Goal: Task Accomplishment & Management: Manage account settings

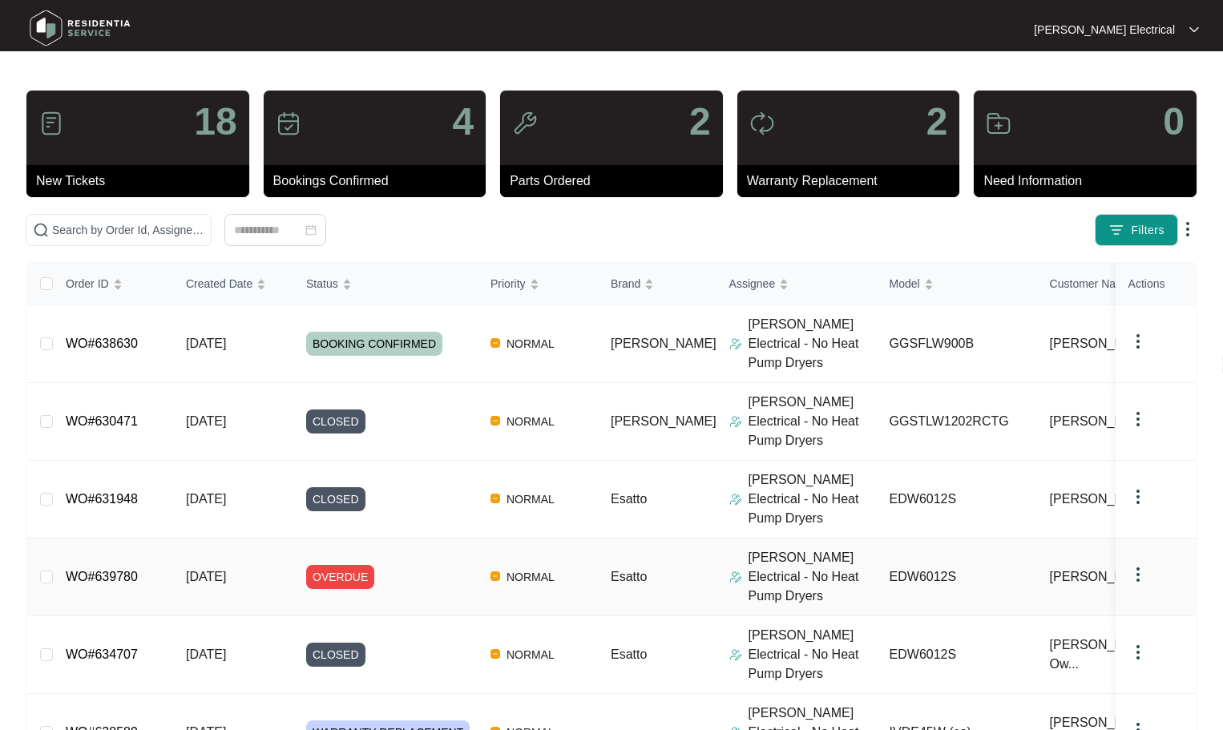
click at [325, 565] on span "OVERDUE" at bounding box center [340, 577] width 68 height 24
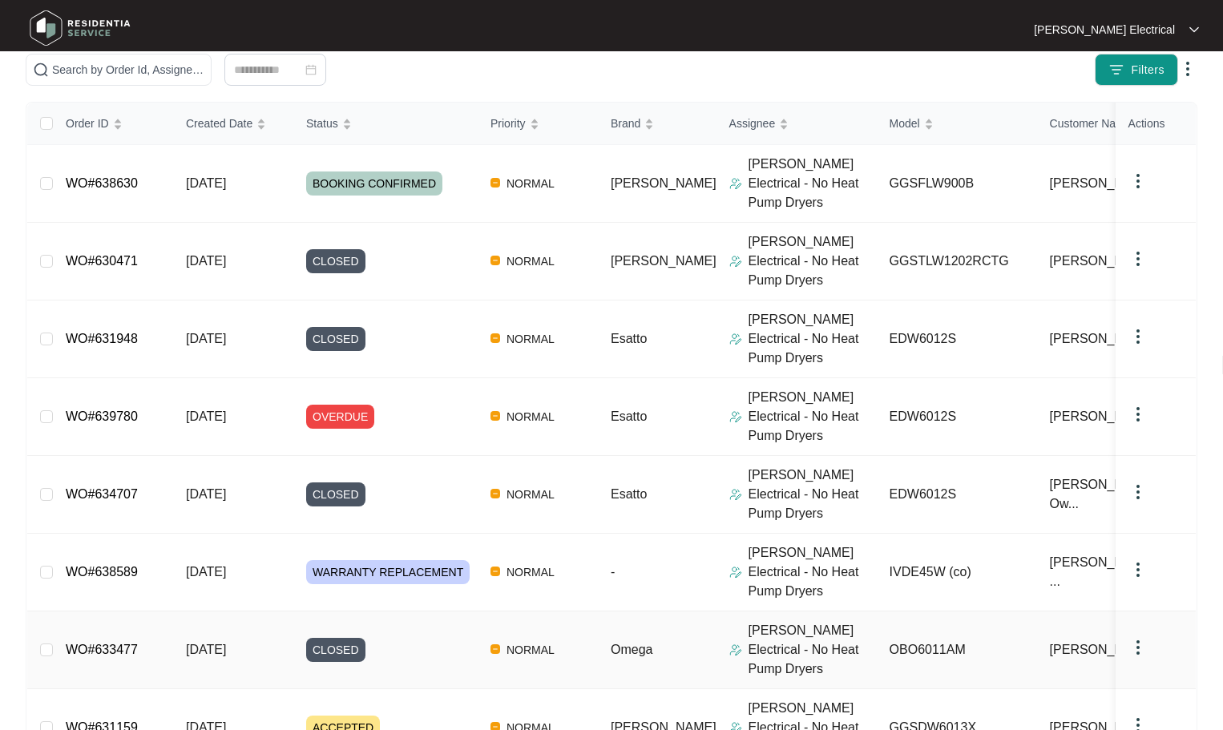
scroll to position [241, 0]
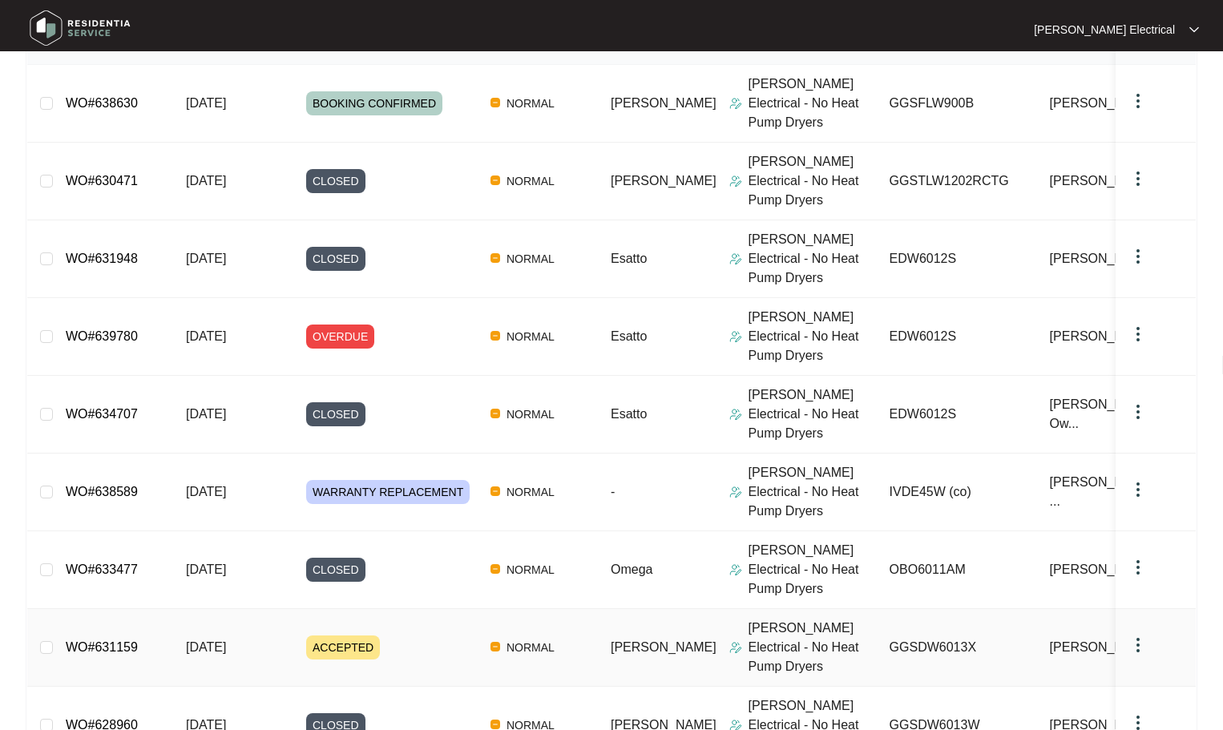
click at [344, 636] on span "ACCEPTED" at bounding box center [343, 648] width 74 height 24
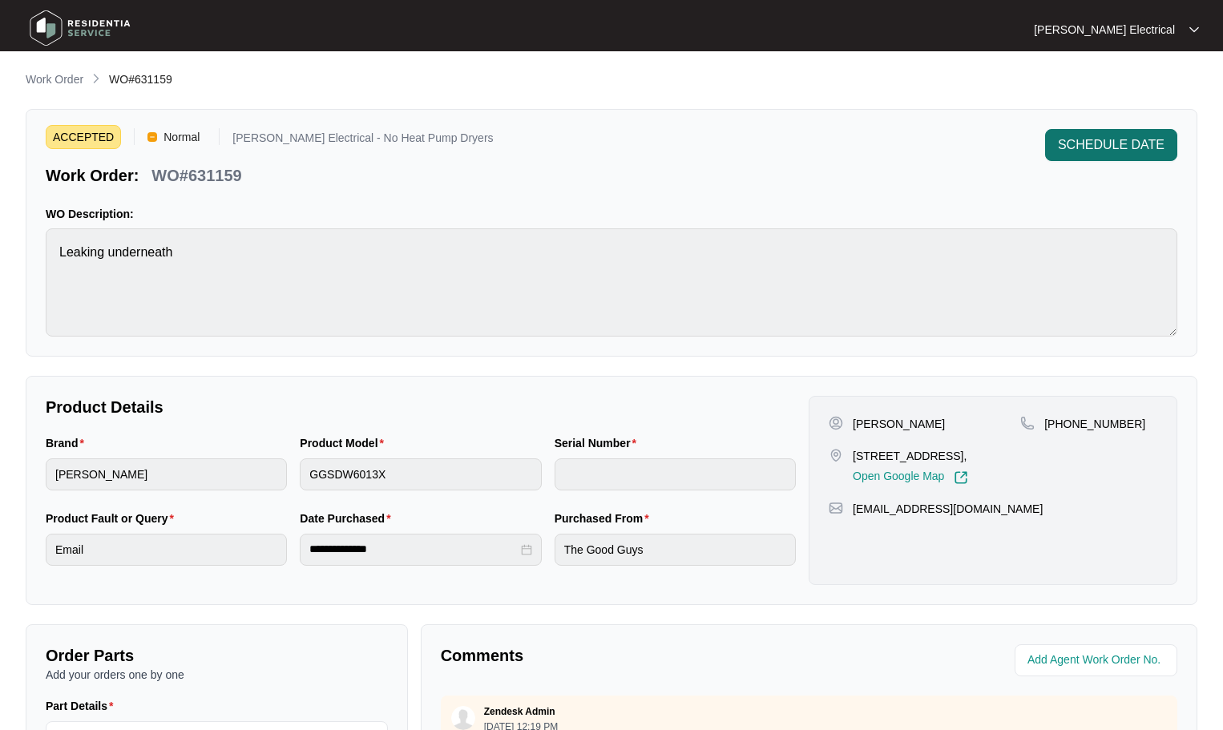
click at [1103, 139] on span "SCHEDULE DATE" at bounding box center [1111, 144] width 107 height 19
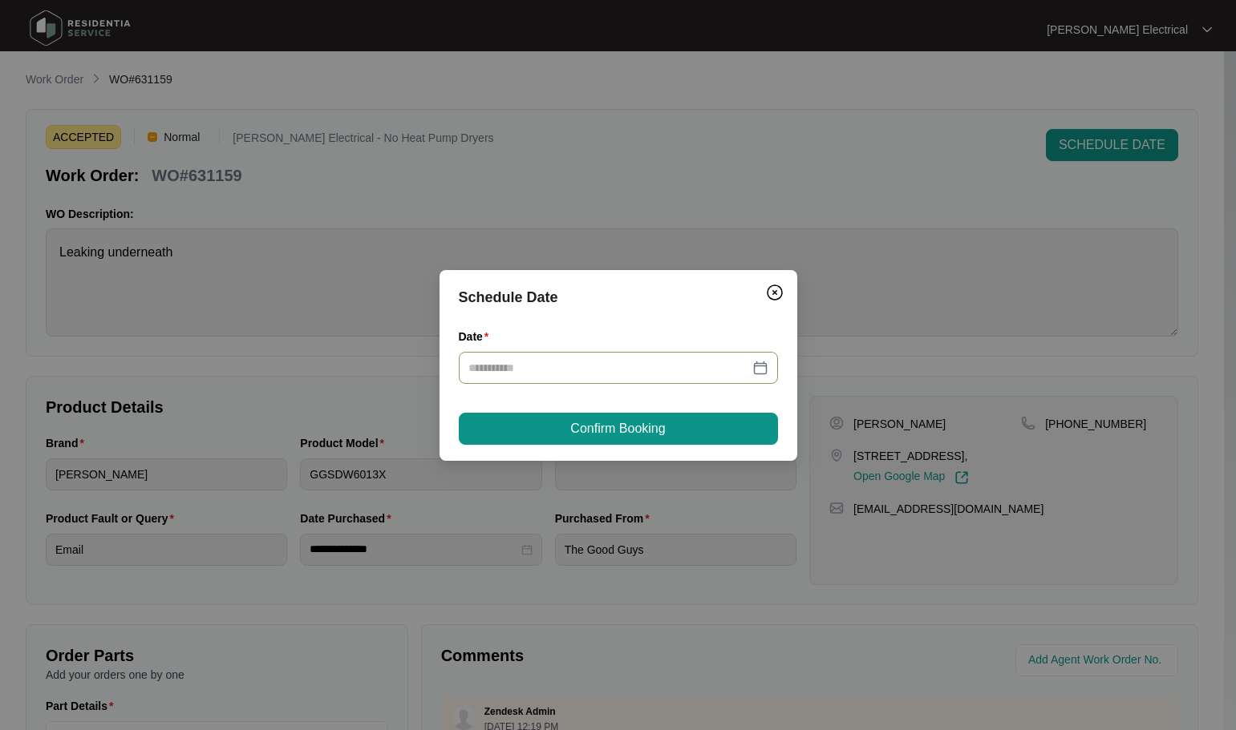
click at [759, 370] on div at bounding box center [618, 368] width 300 height 18
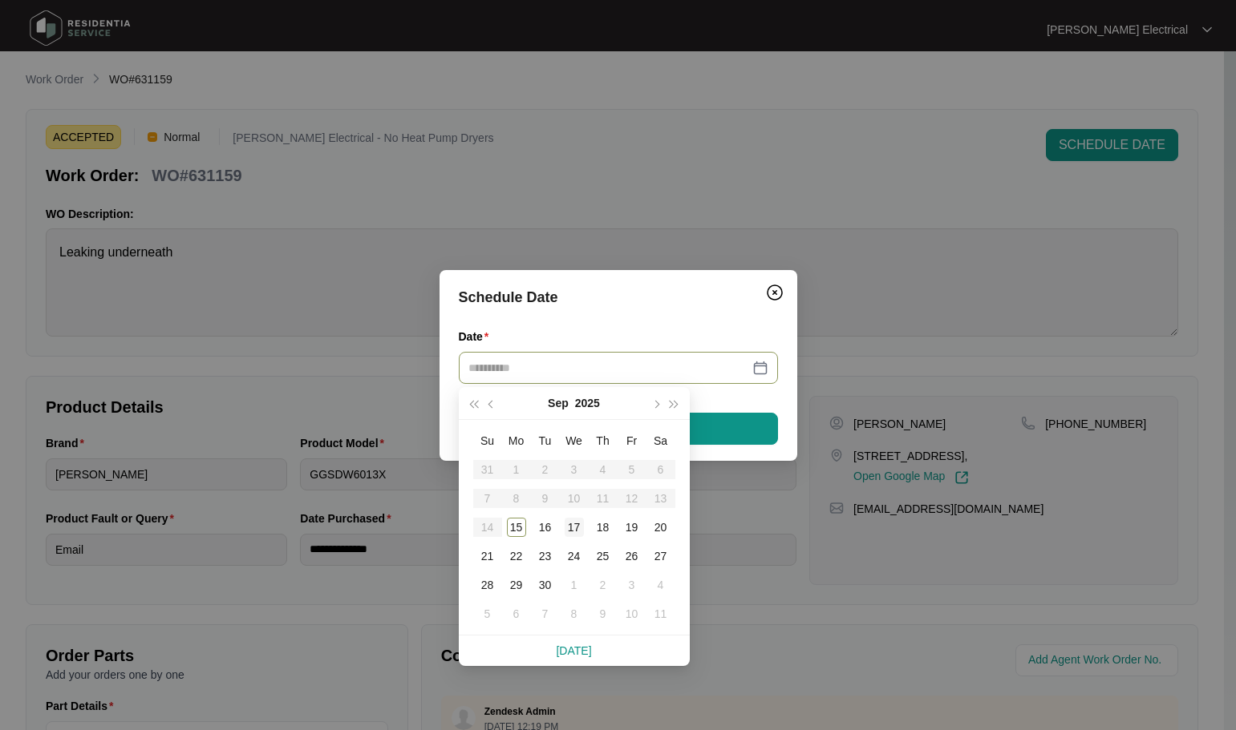
type input "**********"
click at [576, 527] on div "17" at bounding box center [573, 527] width 19 height 19
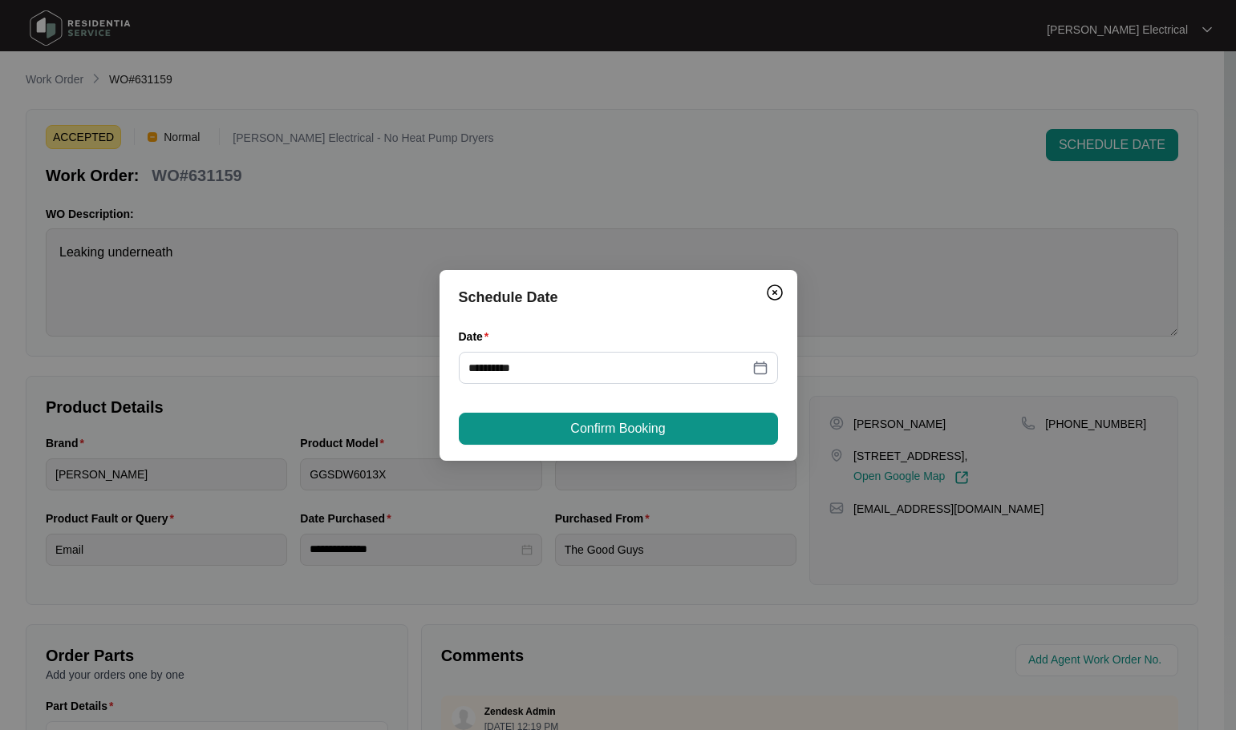
click at [633, 431] on span "Confirm Booking" at bounding box center [617, 428] width 95 height 19
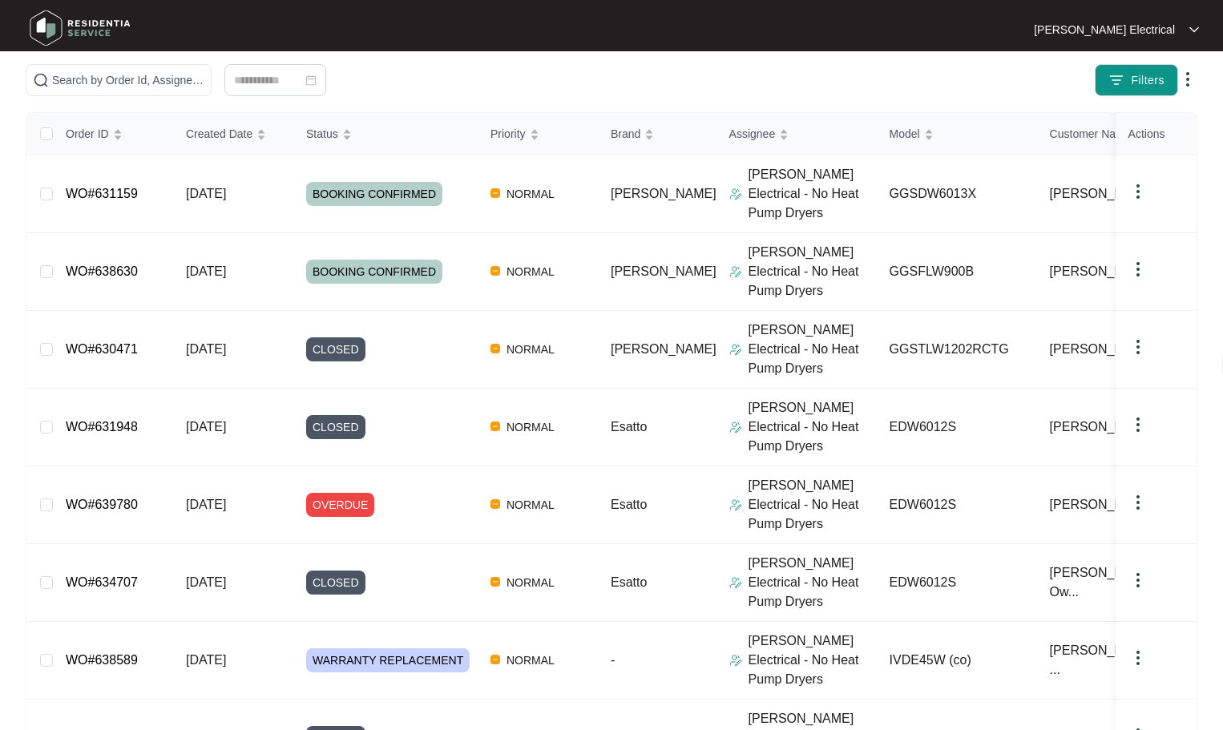
scroll to position [175, 0]
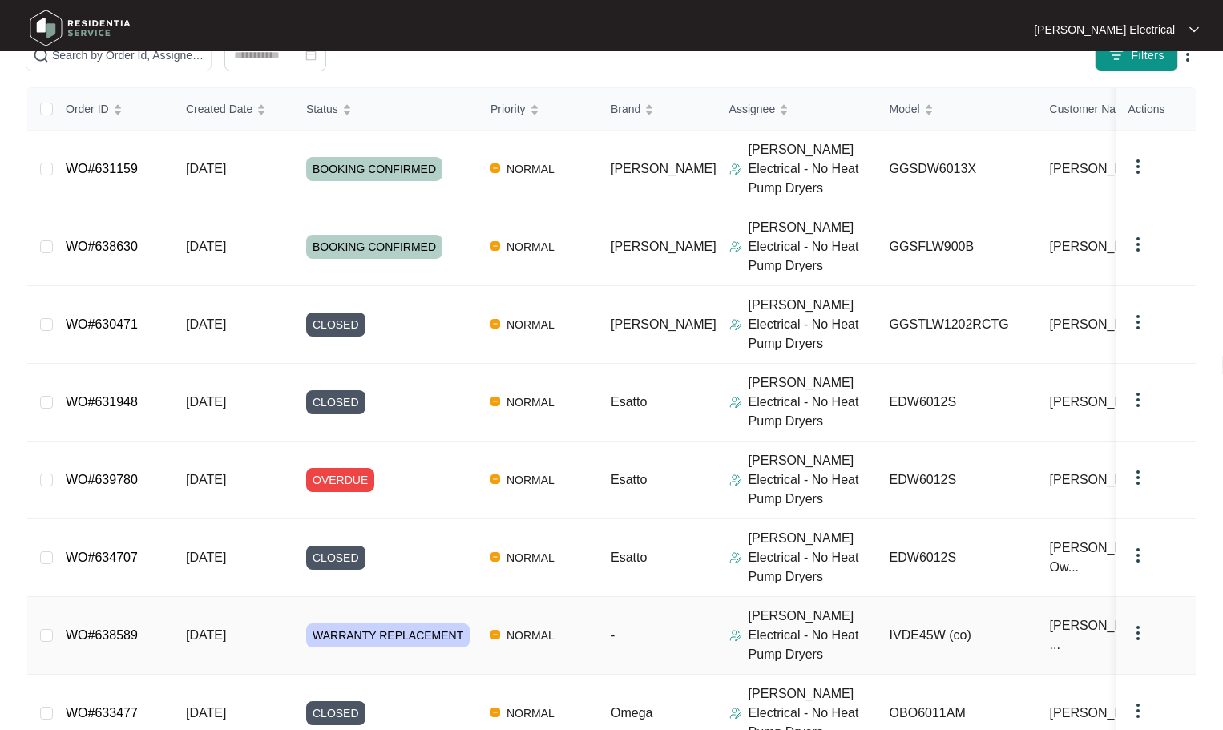
click at [352, 624] on span "WARRANTY REPLACEMENT" at bounding box center [388, 636] width 164 height 24
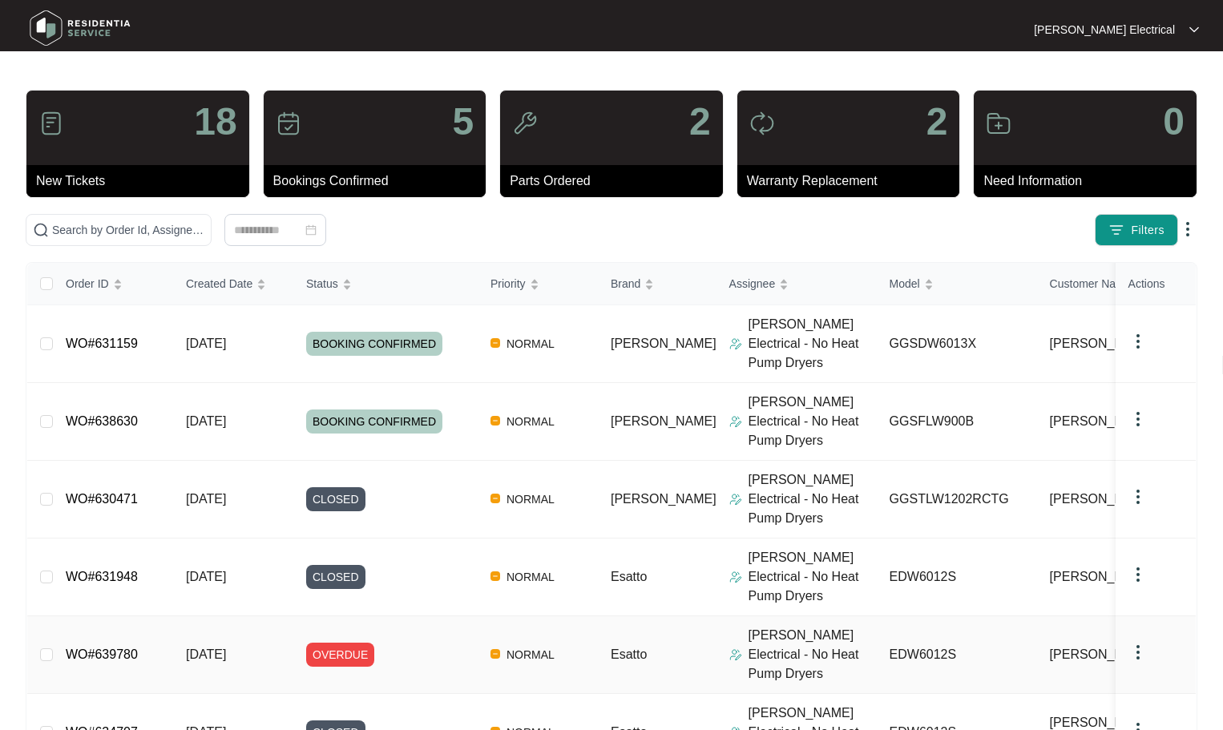
click at [344, 643] on span "OVERDUE" at bounding box center [340, 655] width 68 height 24
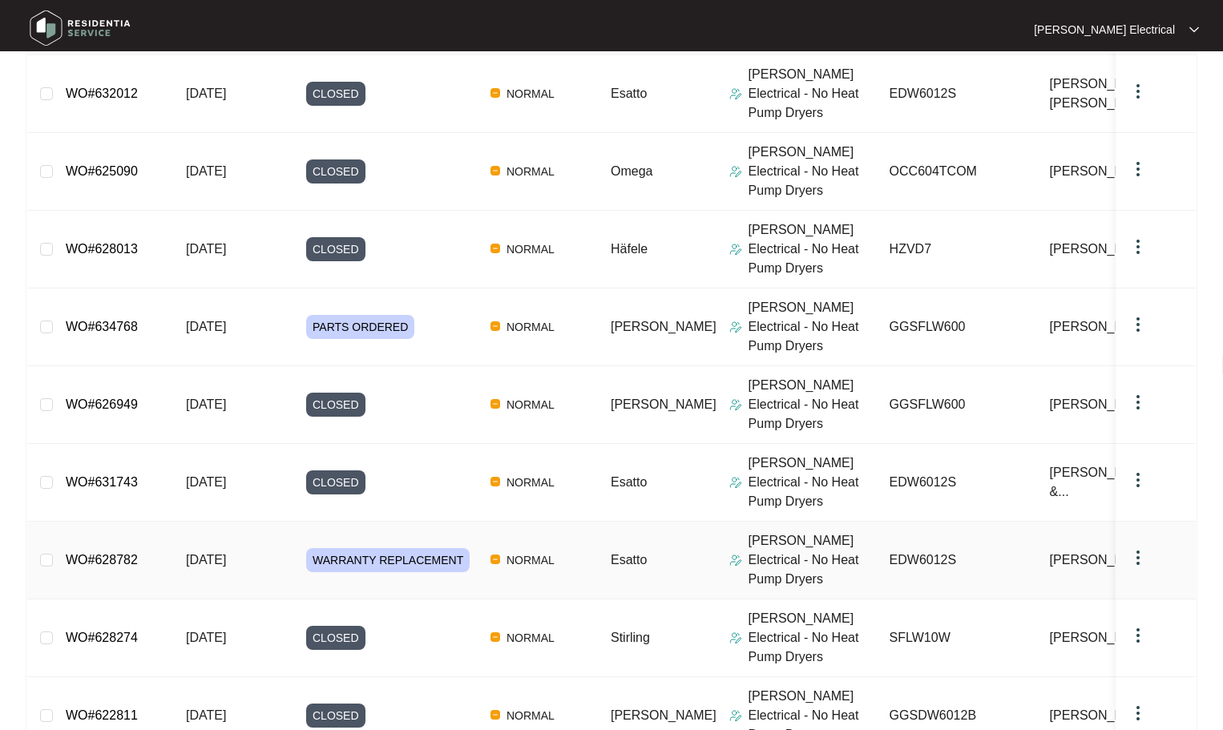
click at [332, 548] on span "WARRANTY REPLACEMENT" at bounding box center [388, 560] width 164 height 24
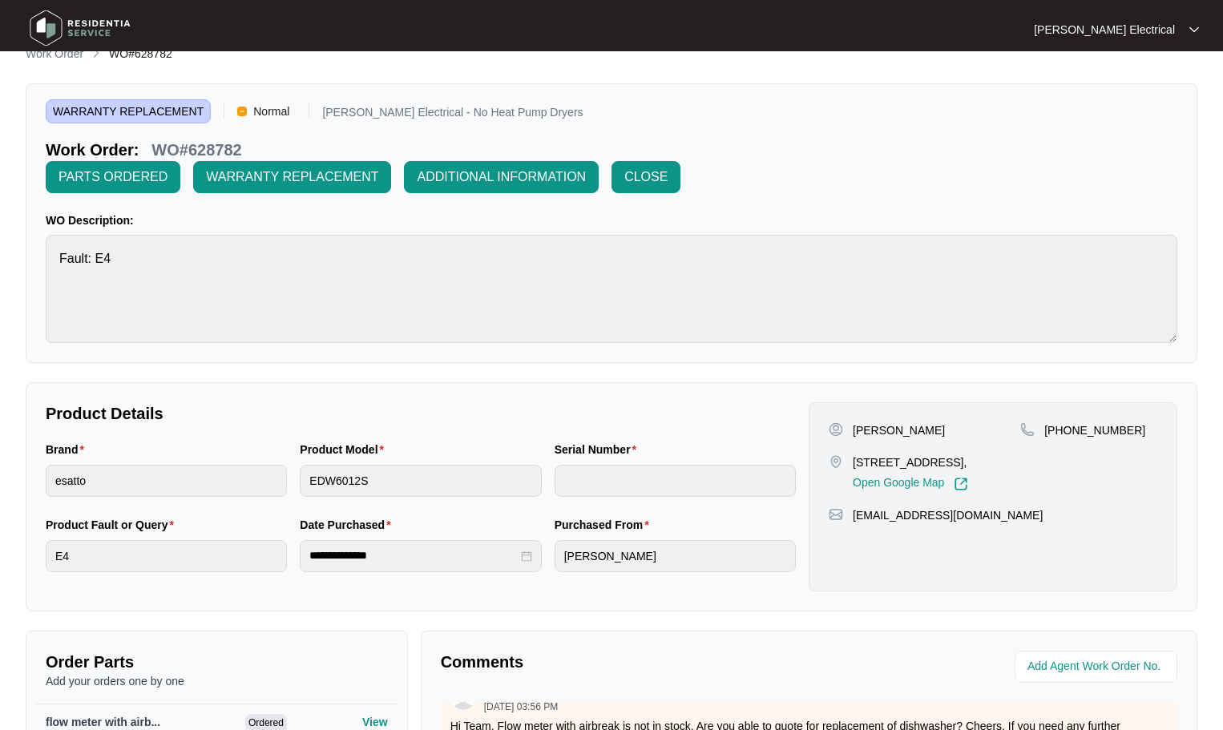
scroll to position [21, 0]
